Goal: Navigation & Orientation: Find specific page/section

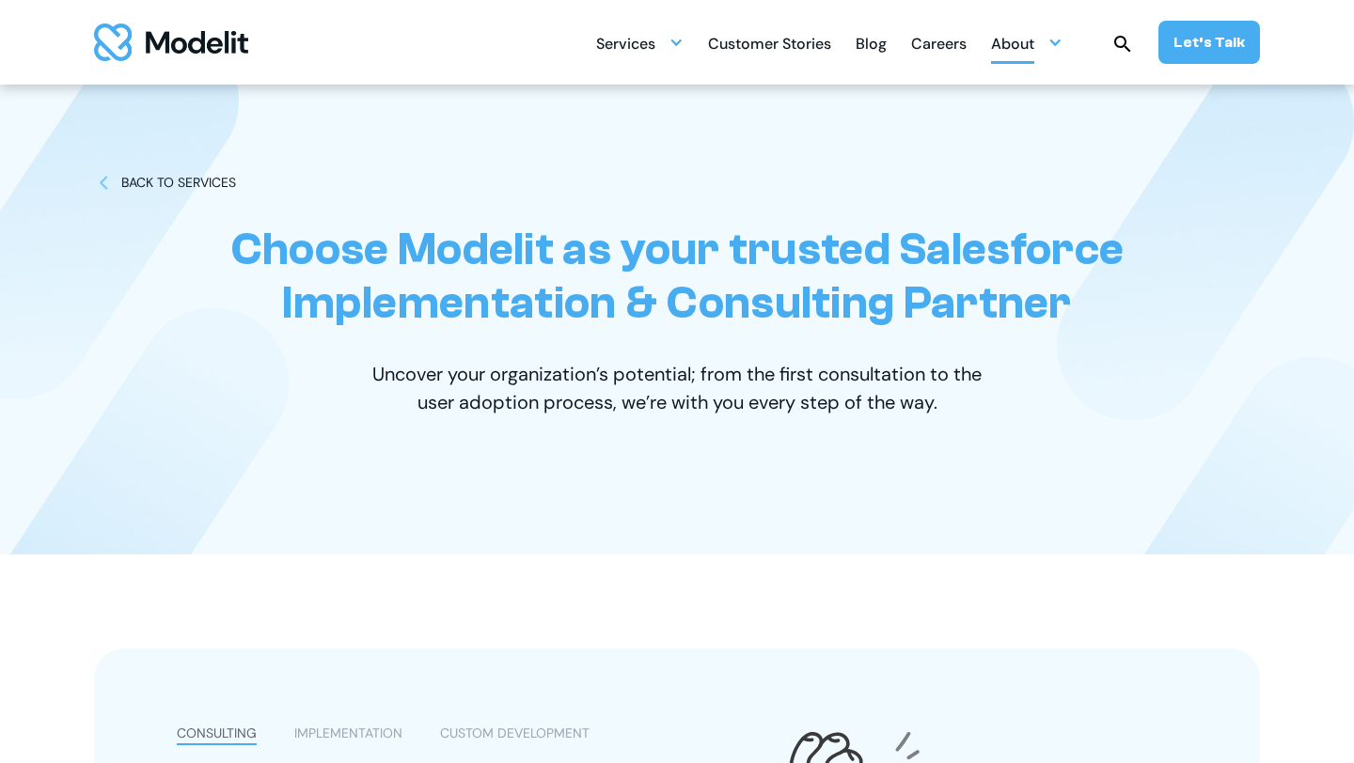
click at [1030, 28] on div "About" at bounding box center [1012, 45] width 43 height 37
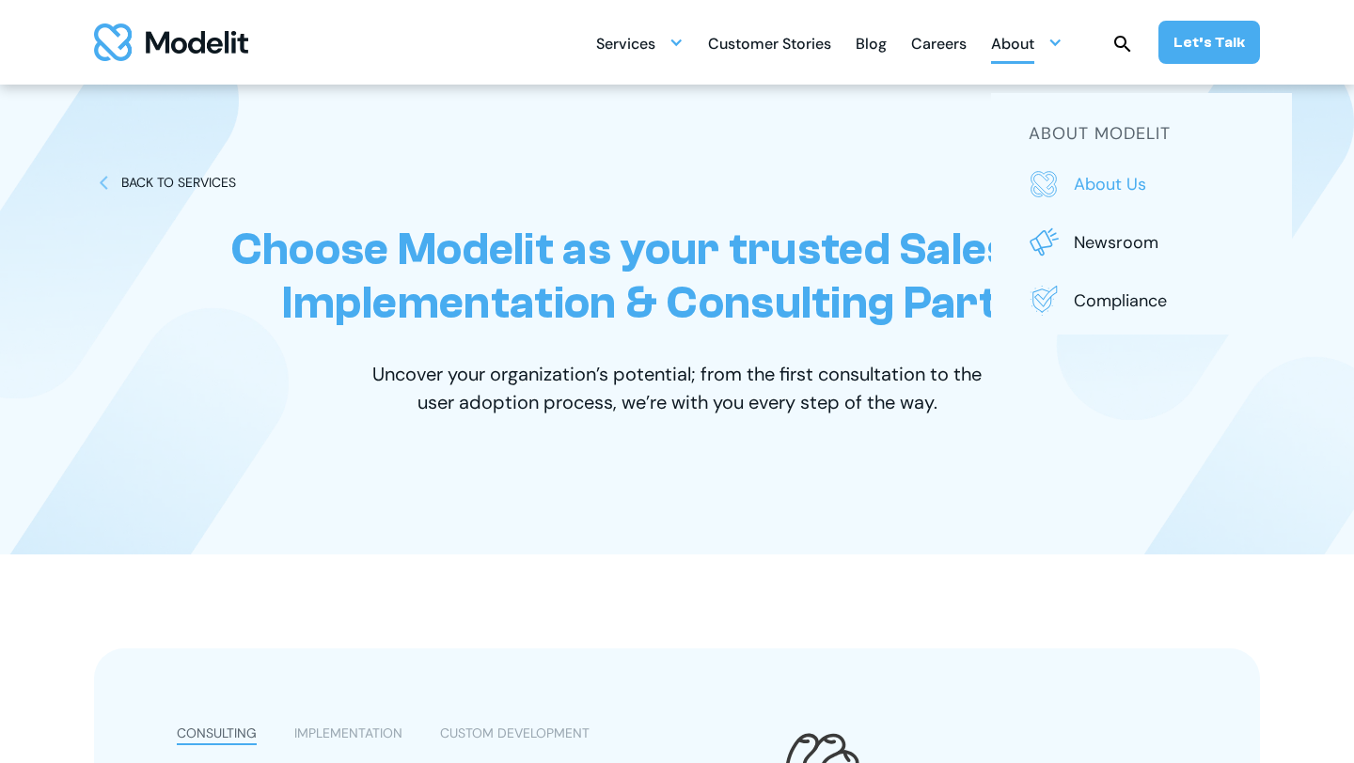
click at [1130, 184] on p "About us" at bounding box center [1163, 184] width 180 height 24
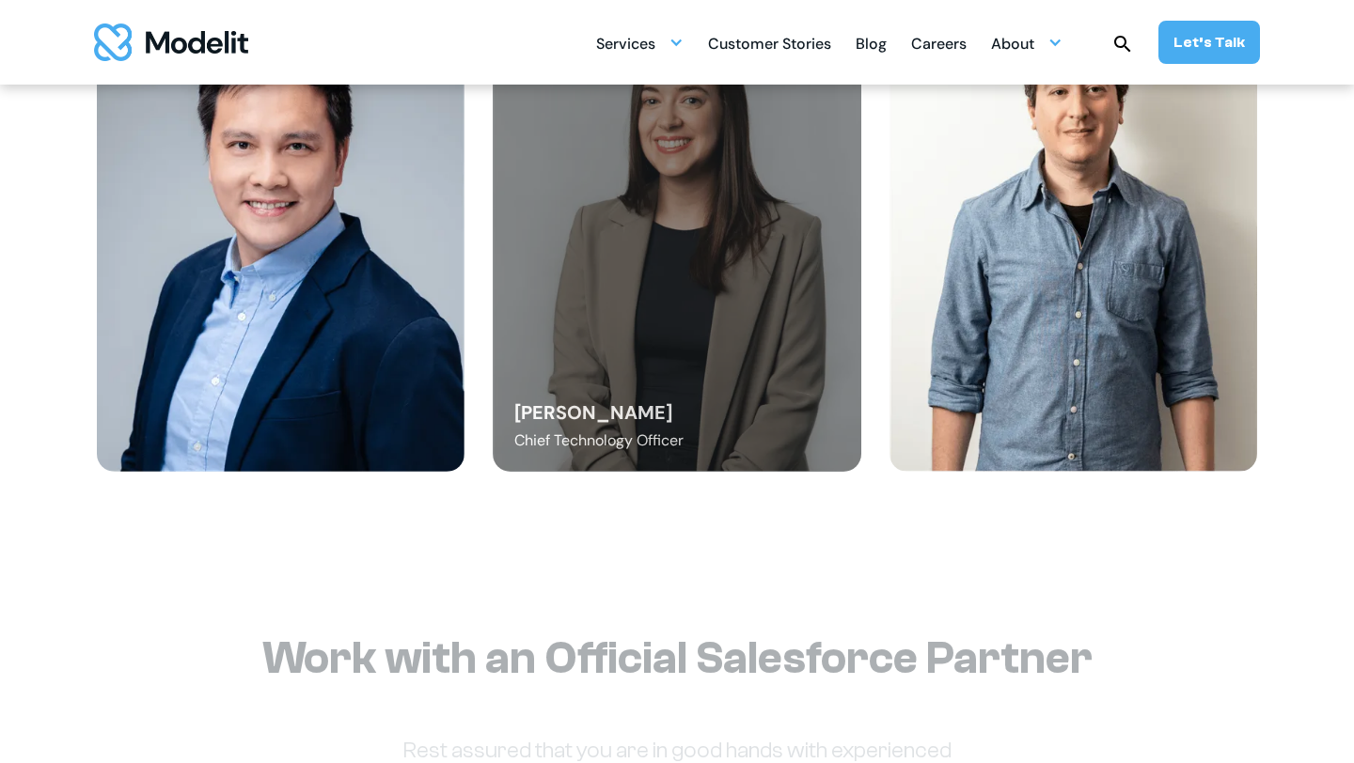
scroll to position [2522, 0]
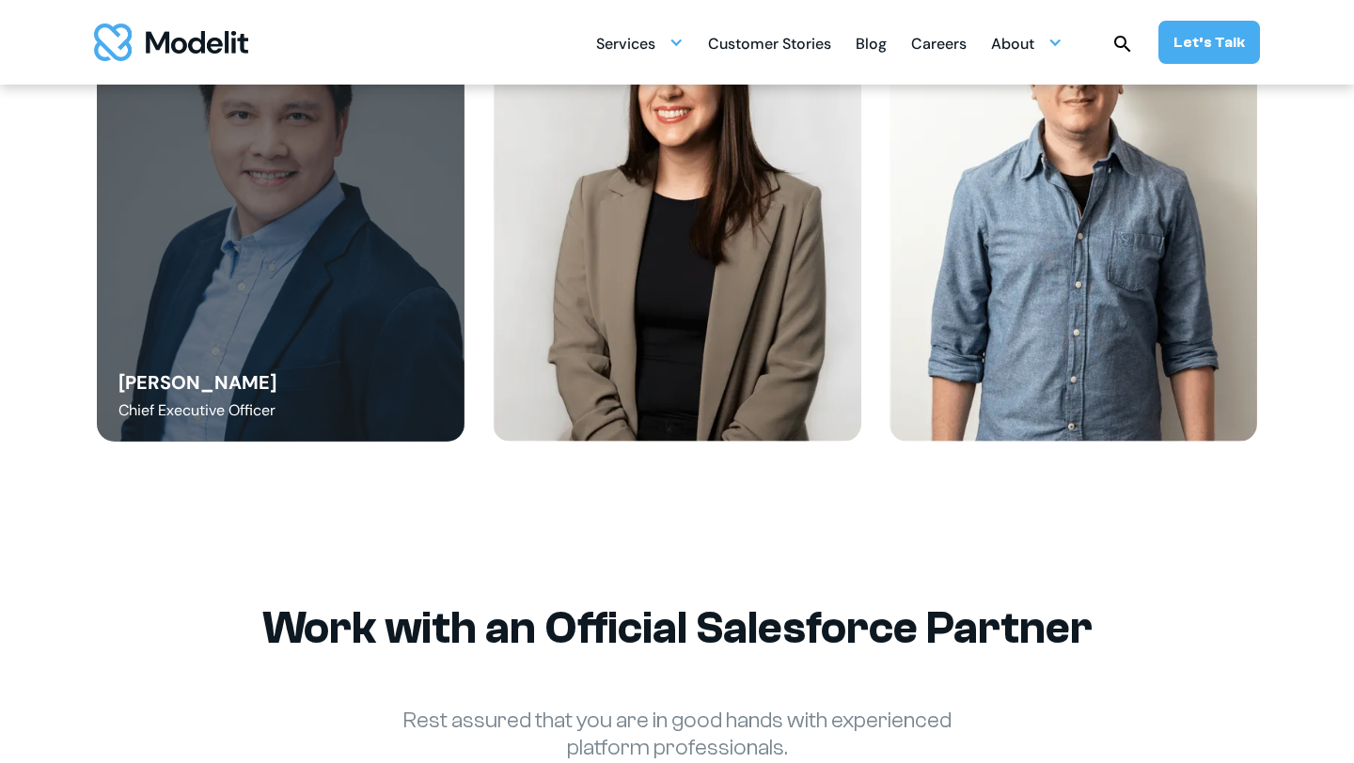
click at [441, 369] on div "Danny Tang Chief Executive Officer" at bounding box center [281, 210] width 368 height 466
click at [281, 335] on div "Danny Tang Chief Executive Officer" at bounding box center [281, 210] width 368 height 466
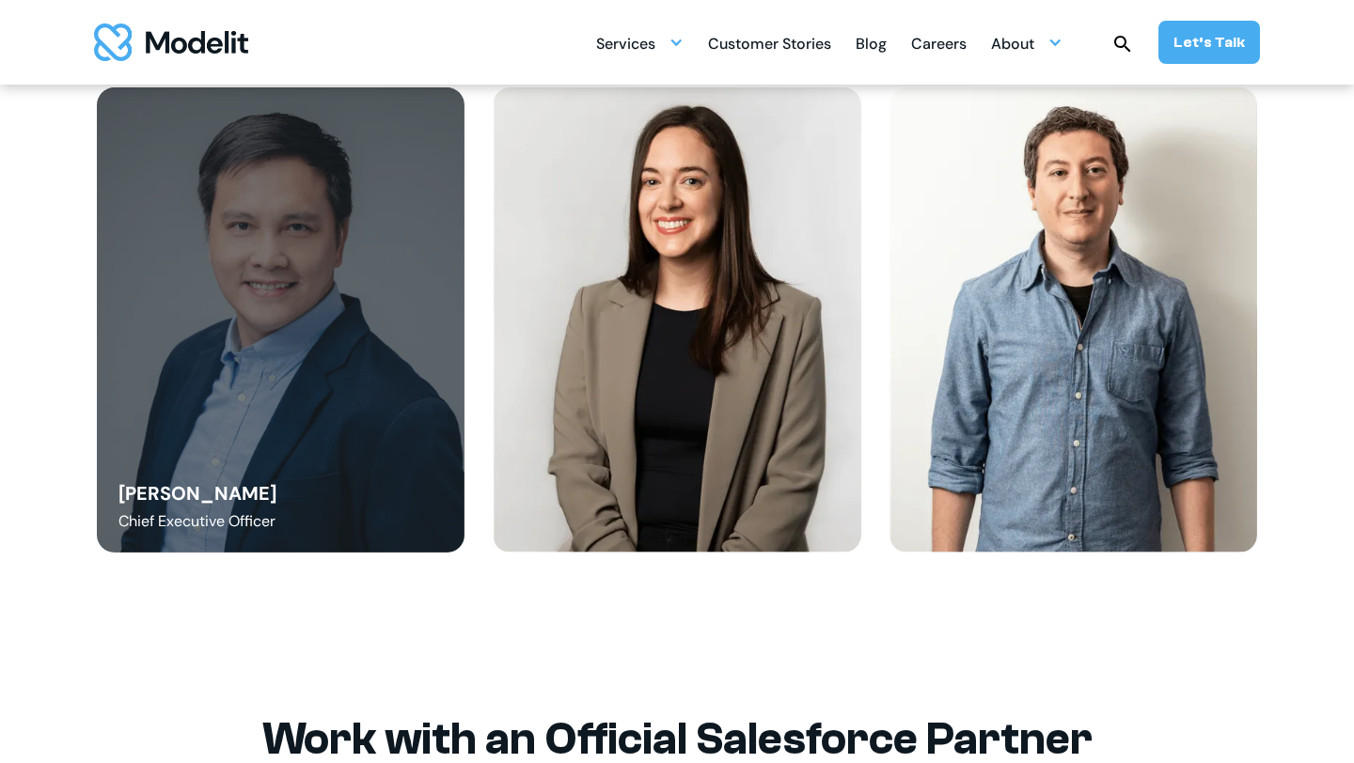
scroll to position [2306, 0]
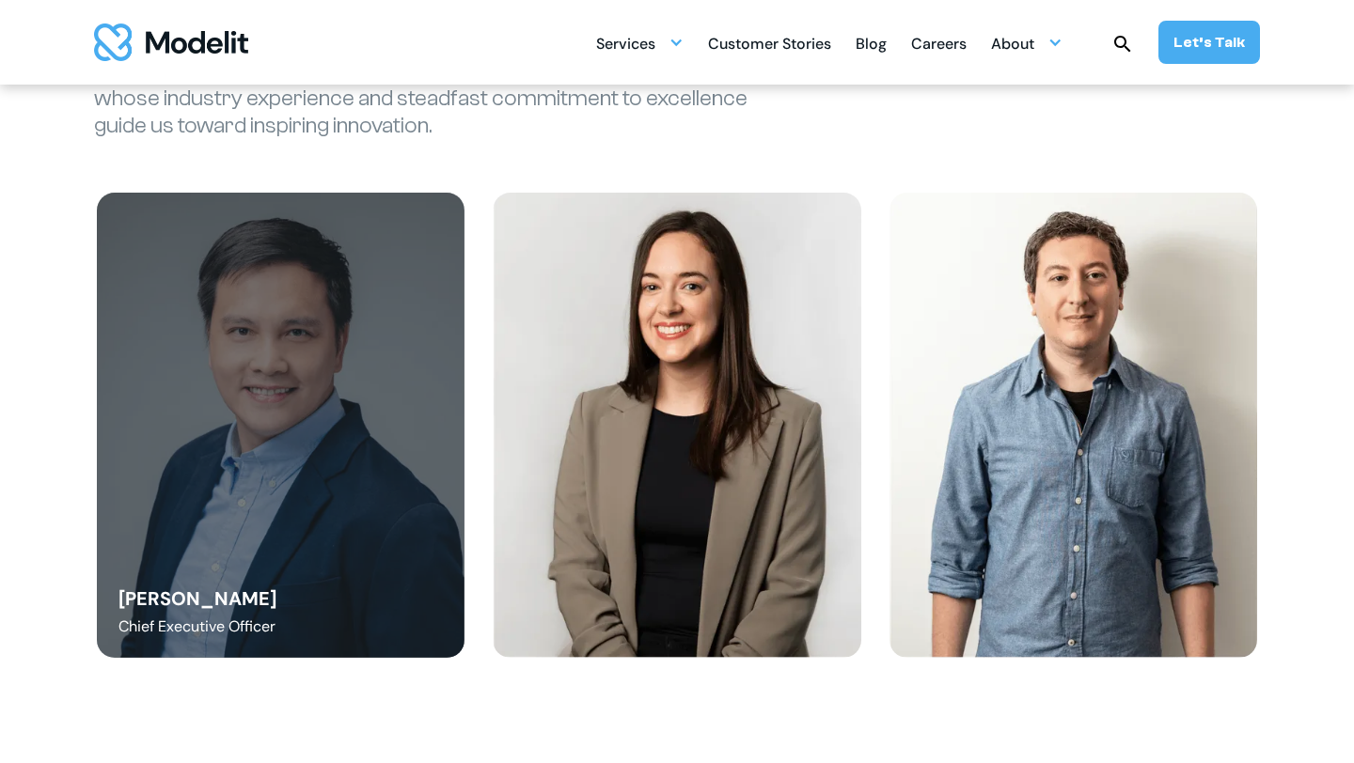
click at [287, 335] on div "Danny Tang Chief Executive Officer" at bounding box center [281, 426] width 368 height 466
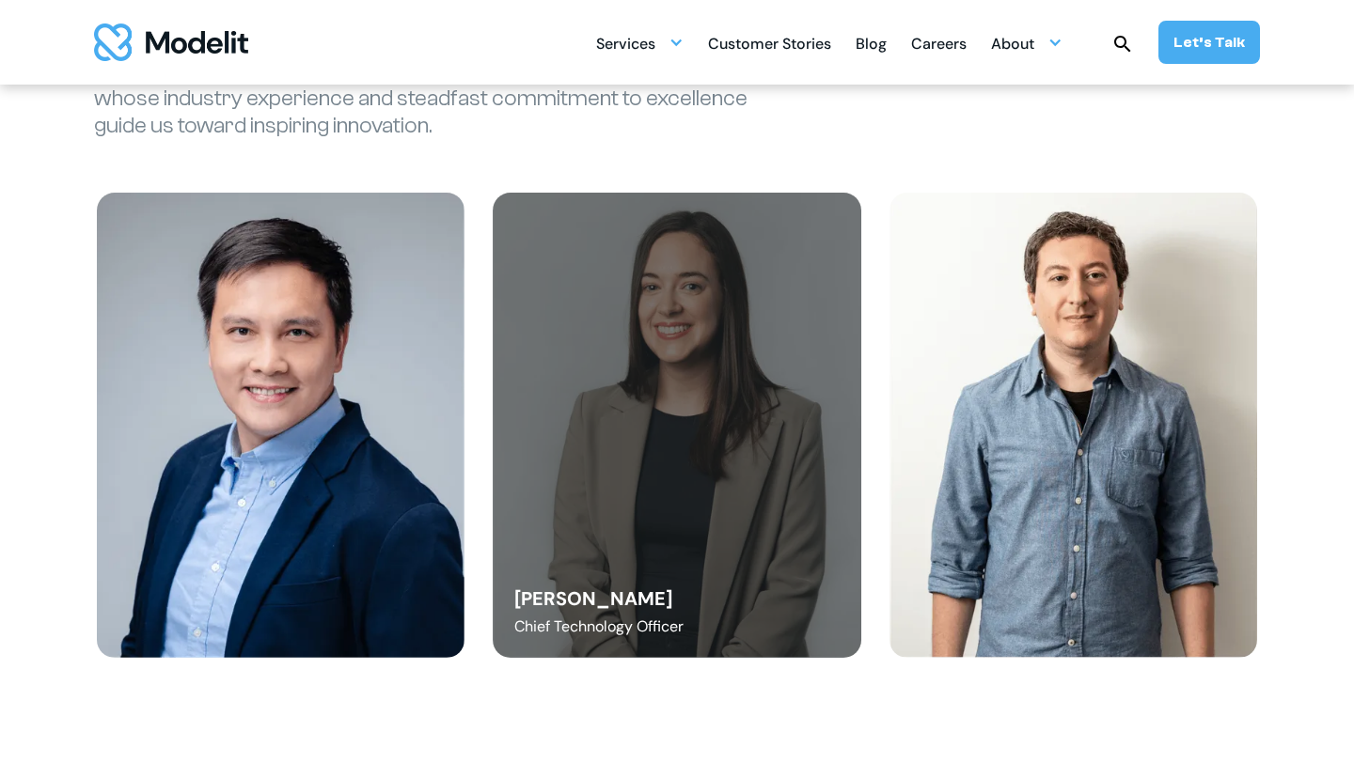
click at [712, 411] on div "Angelica Buffa Chief Technology Officer" at bounding box center [677, 426] width 368 height 466
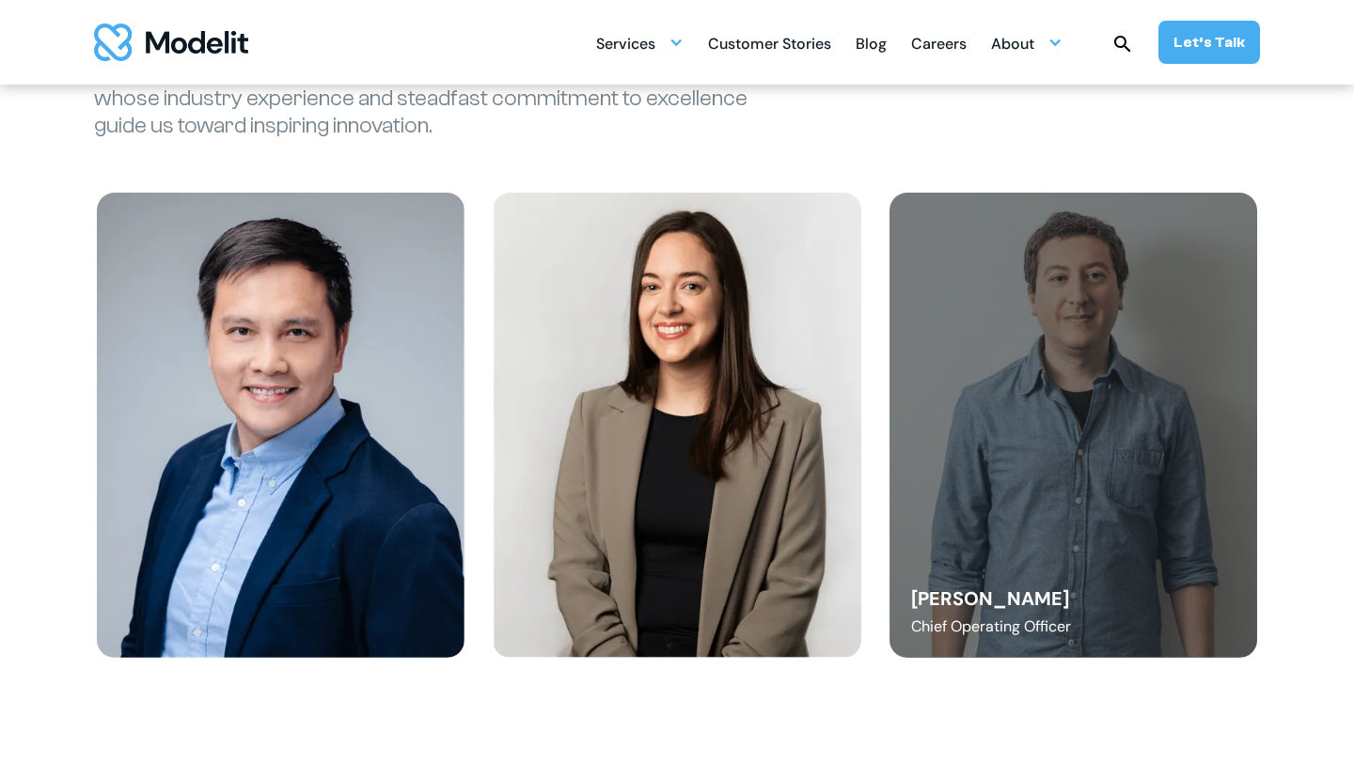
click at [949, 390] on div "Diego Febles Chief Operating Officer" at bounding box center [1073, 426] width 368 height 466
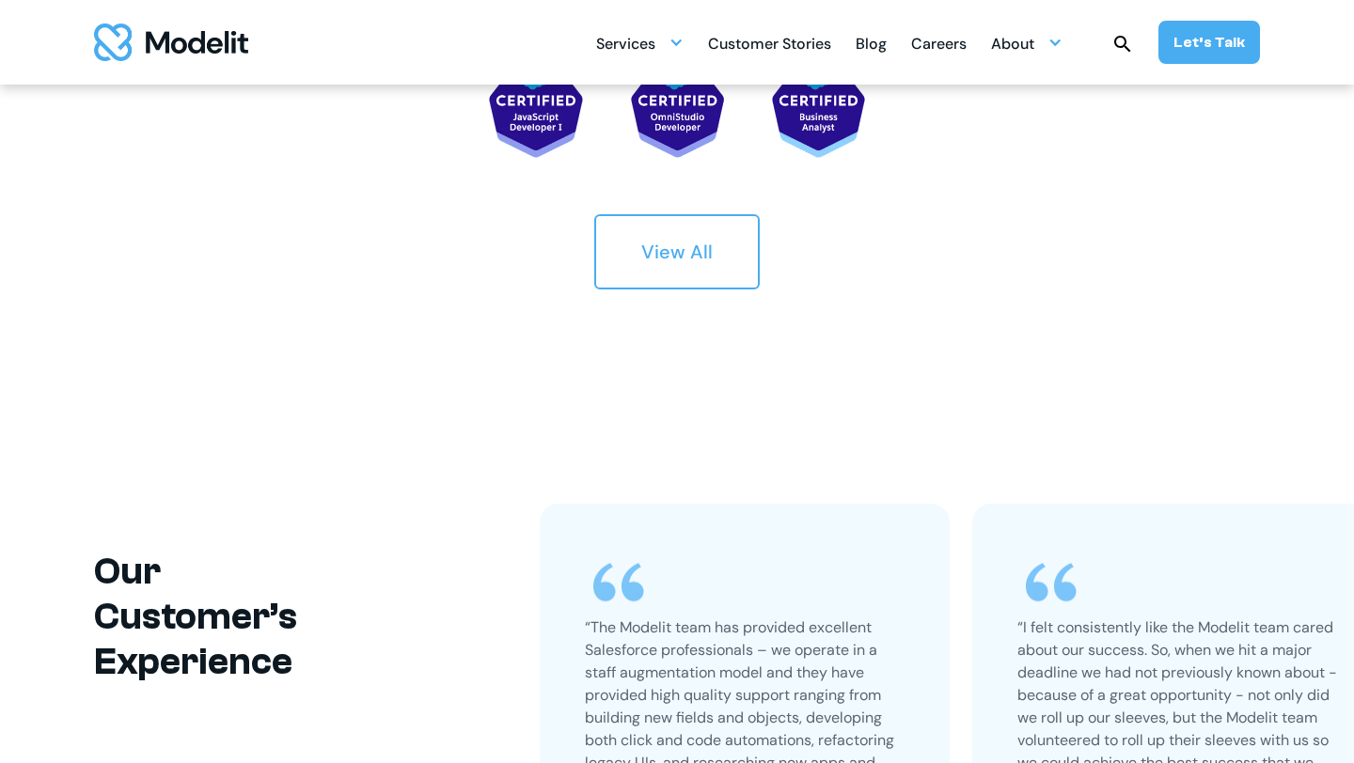
scroll to position [3684, 0]
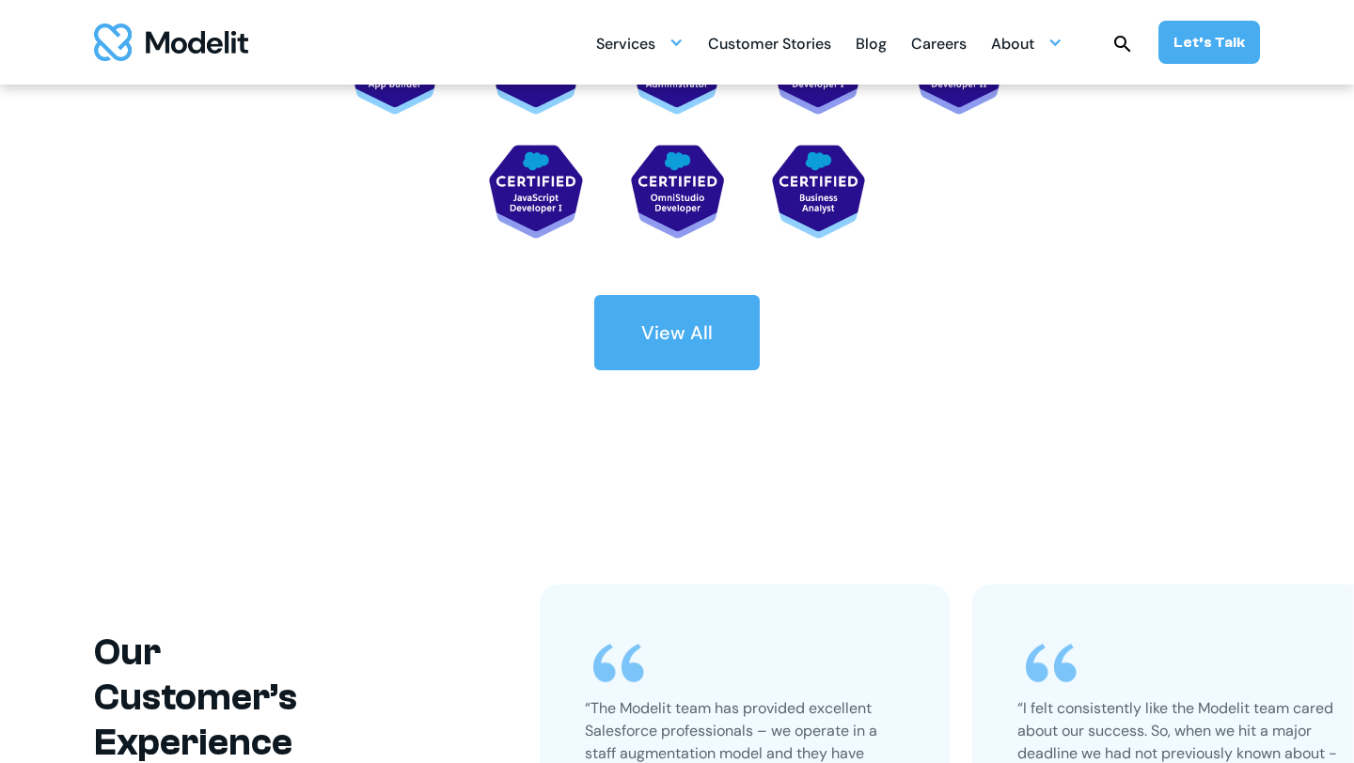
click at [726, 335] on link "View All" at bounding box center [676, 332] width 165 height 75
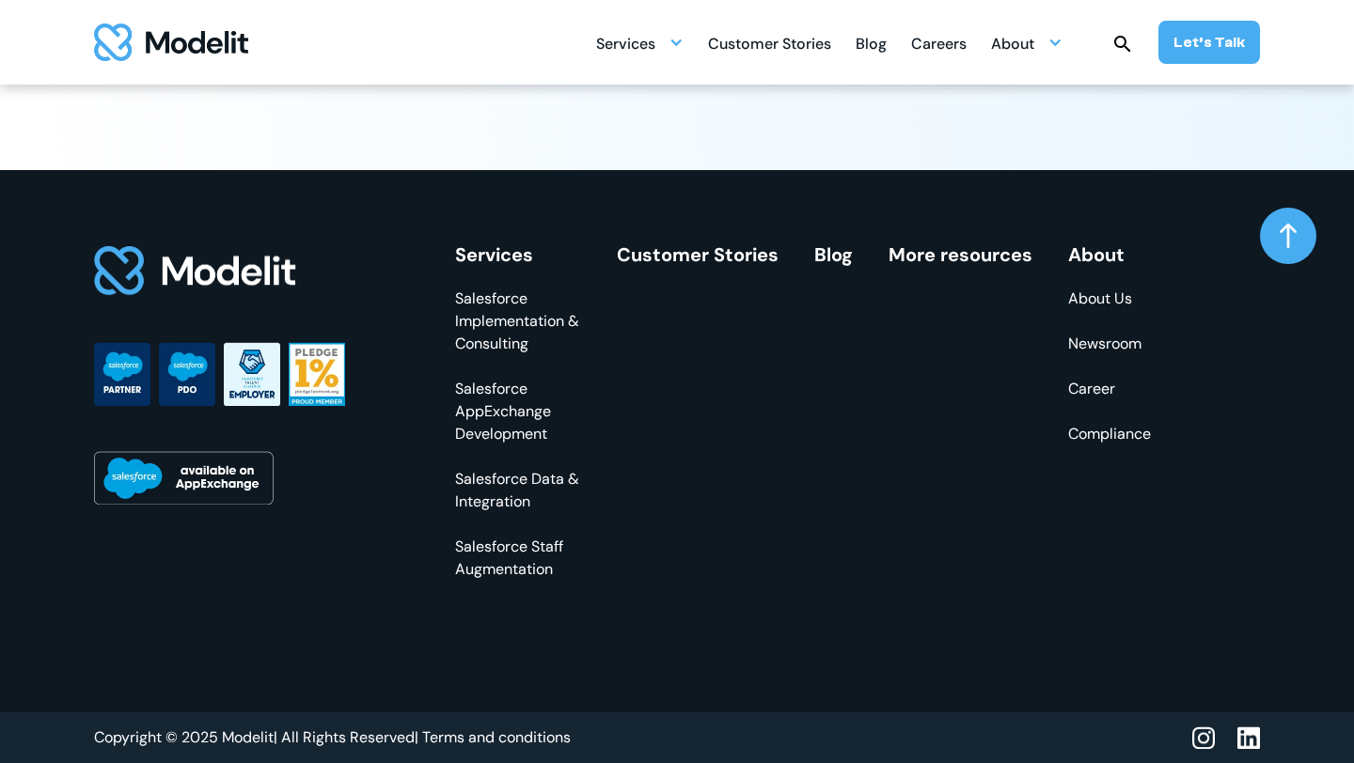
scroll to position [5636, 0]
click at [1086, 391] on link "Career" at bounding box center [1109, 389] width 83 height 23
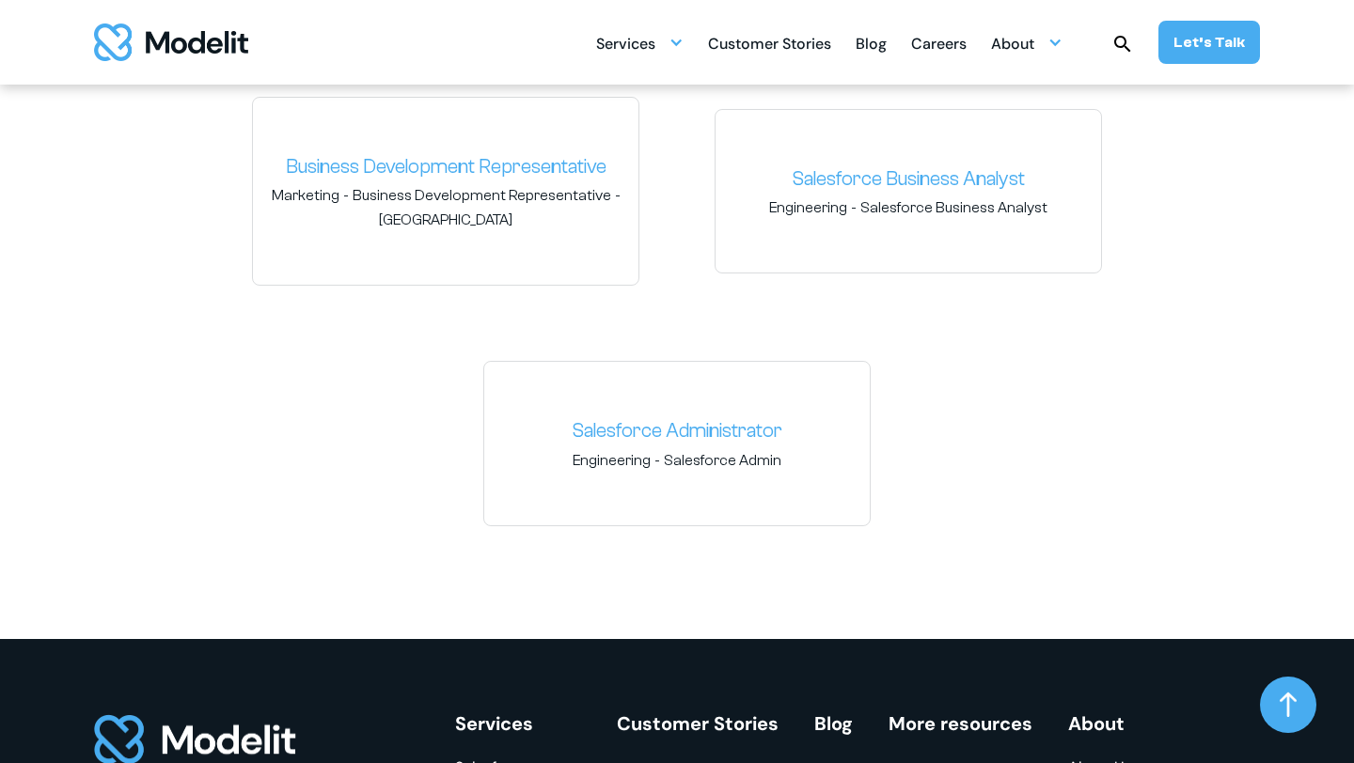
scroll to position [3234, 0]
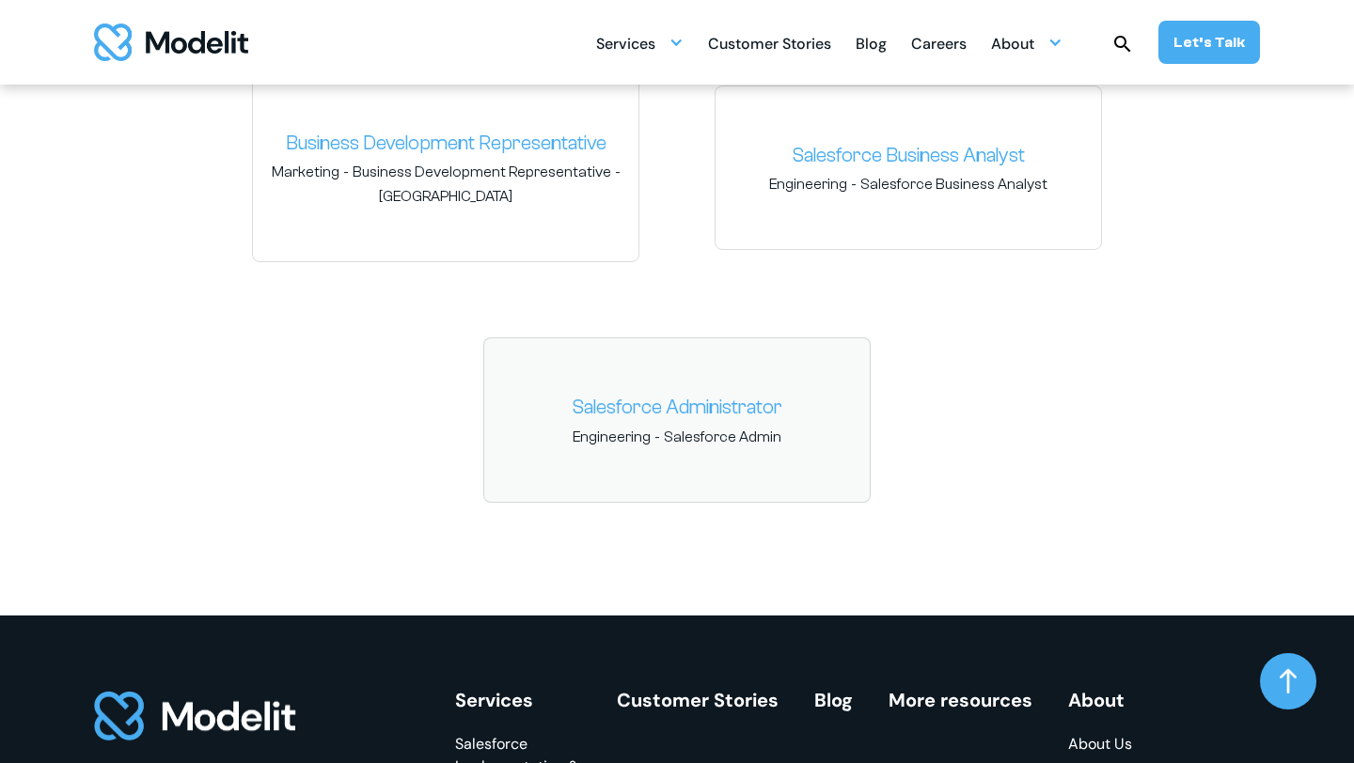
click at [704, 400] on link "Salesforce Administrator" at bounding box center [676, 408] width 355 height 30
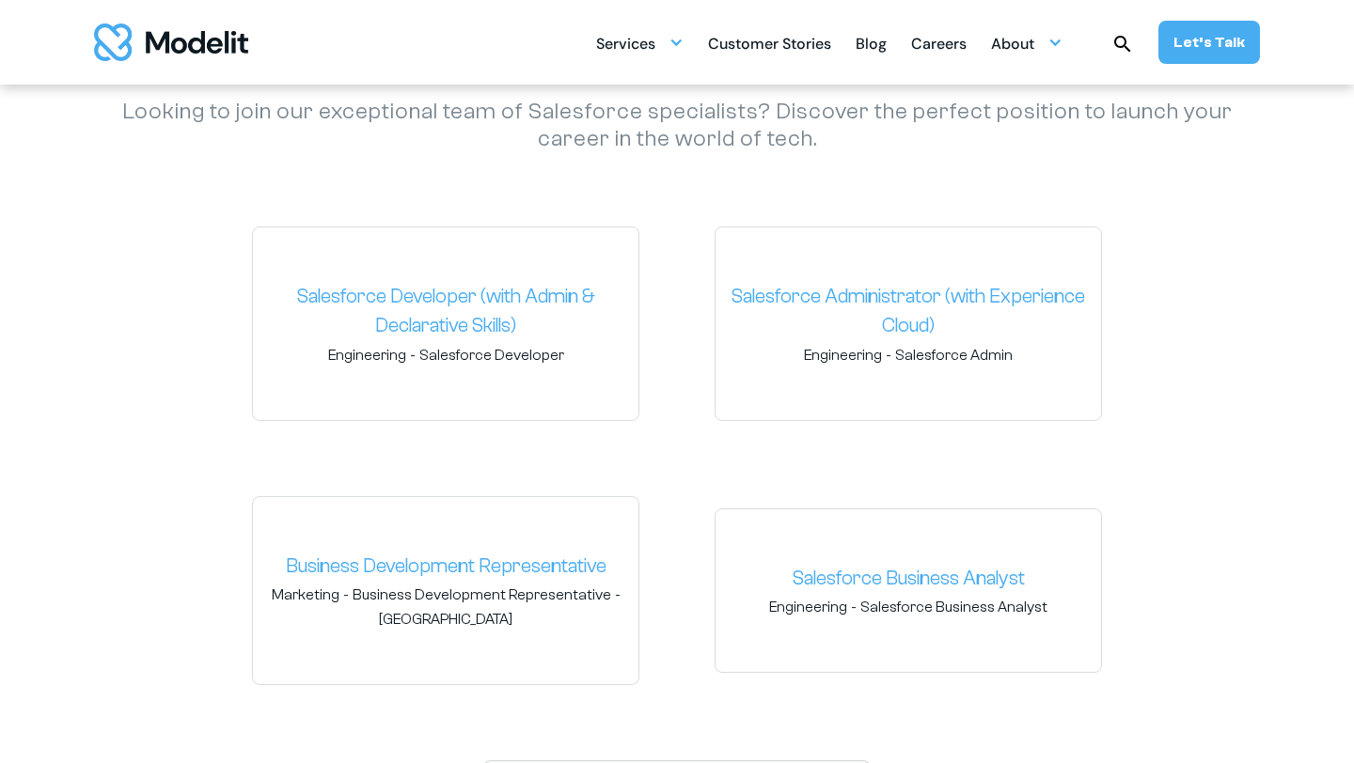
scroll to position [2799, 0]
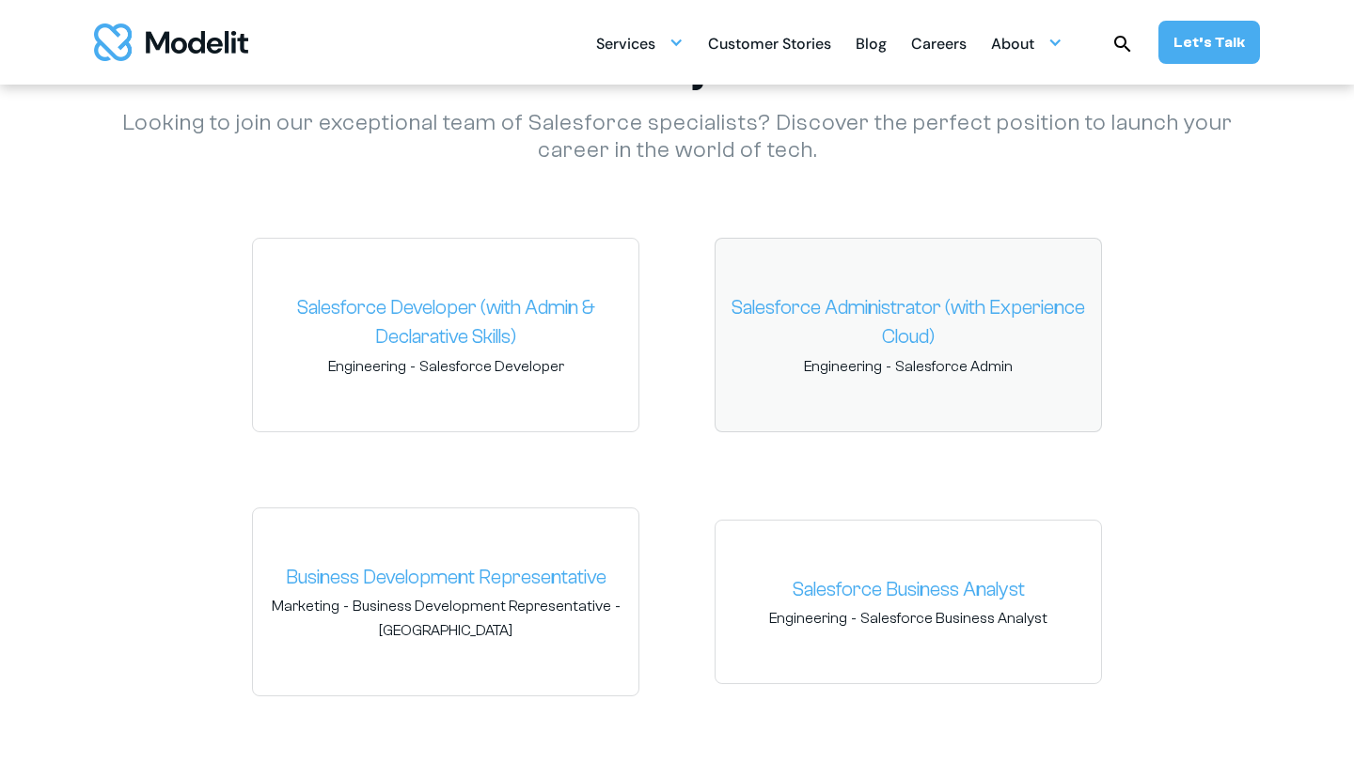
click at [841, 293] on link "Salesforce Administrator (with Experience Cloud)" at bounding box center [907, 322] width 355 height 59
